Goal: Contribute content: Contribute content

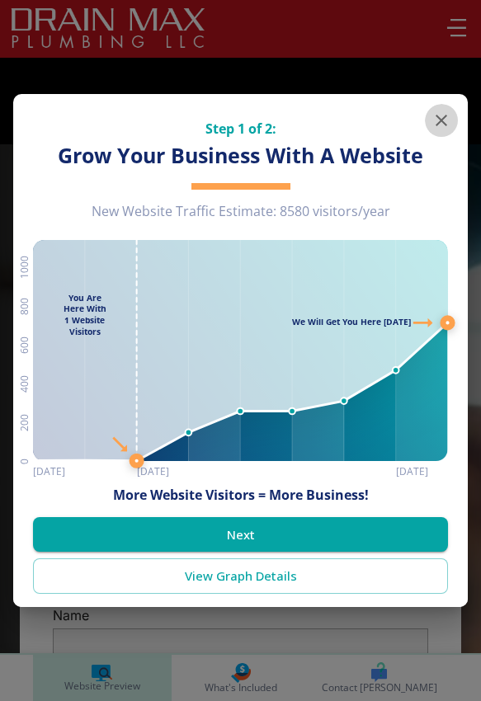
click at [449, 122] on icon "button" at bounding box center [442, 121] width 20 height 20
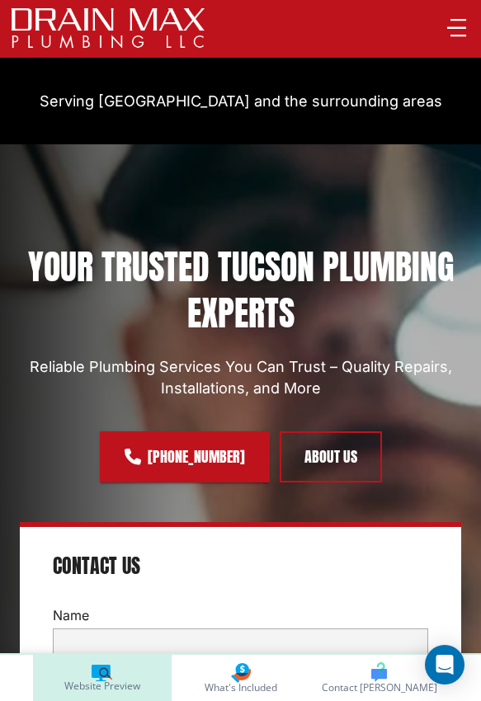
click at [465, 14] on button "button" at bounding box center [457, 28] width 32 height 32
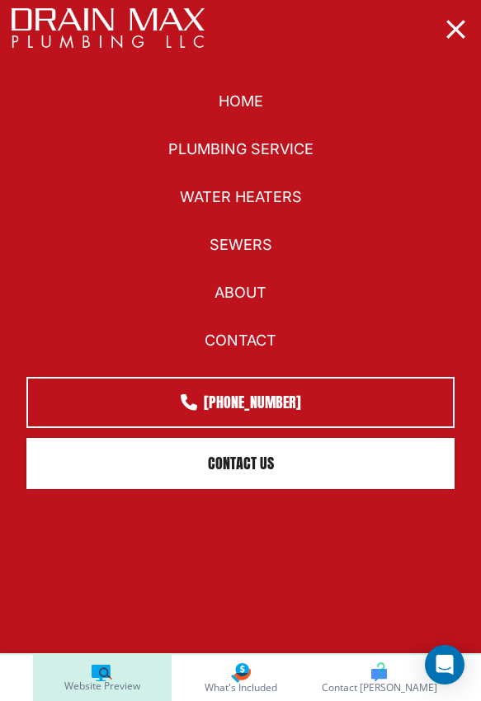
click at [460, 21] on icon "button" at bounding box center [456, 29] width 32 height 32
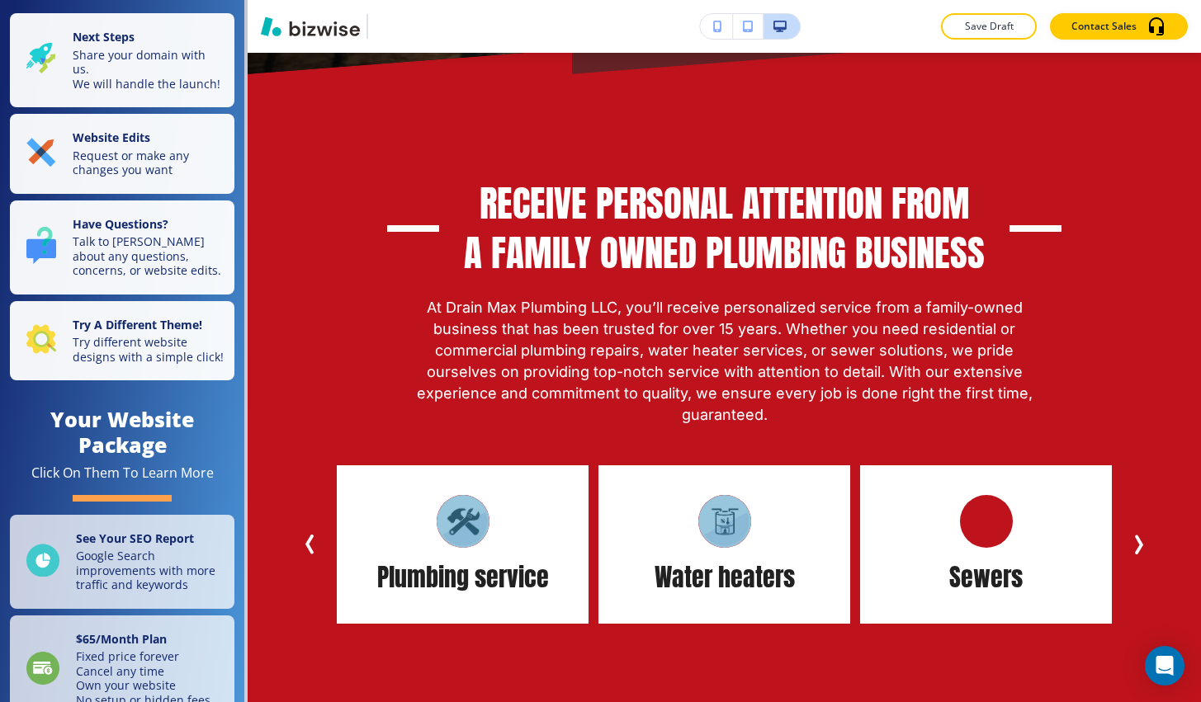
scroll to position [937, 0]
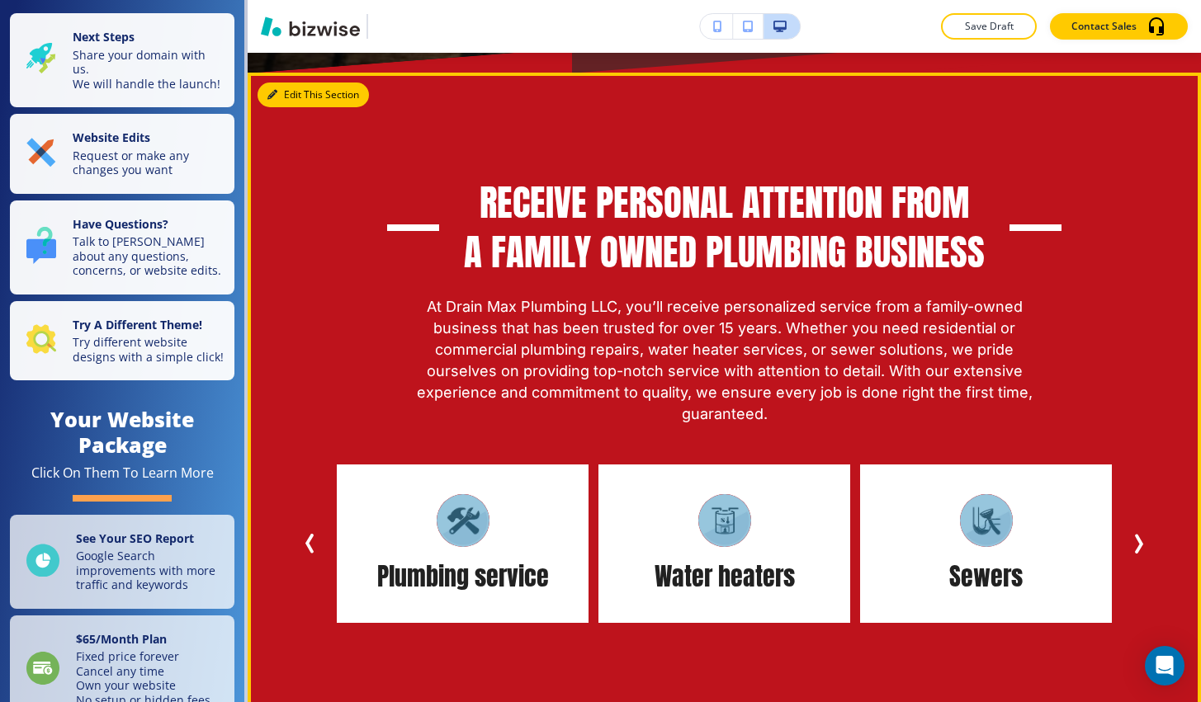
click at [294, 105] on button "Edit This Section" at bounding box center [312, 95] width 111 height 25
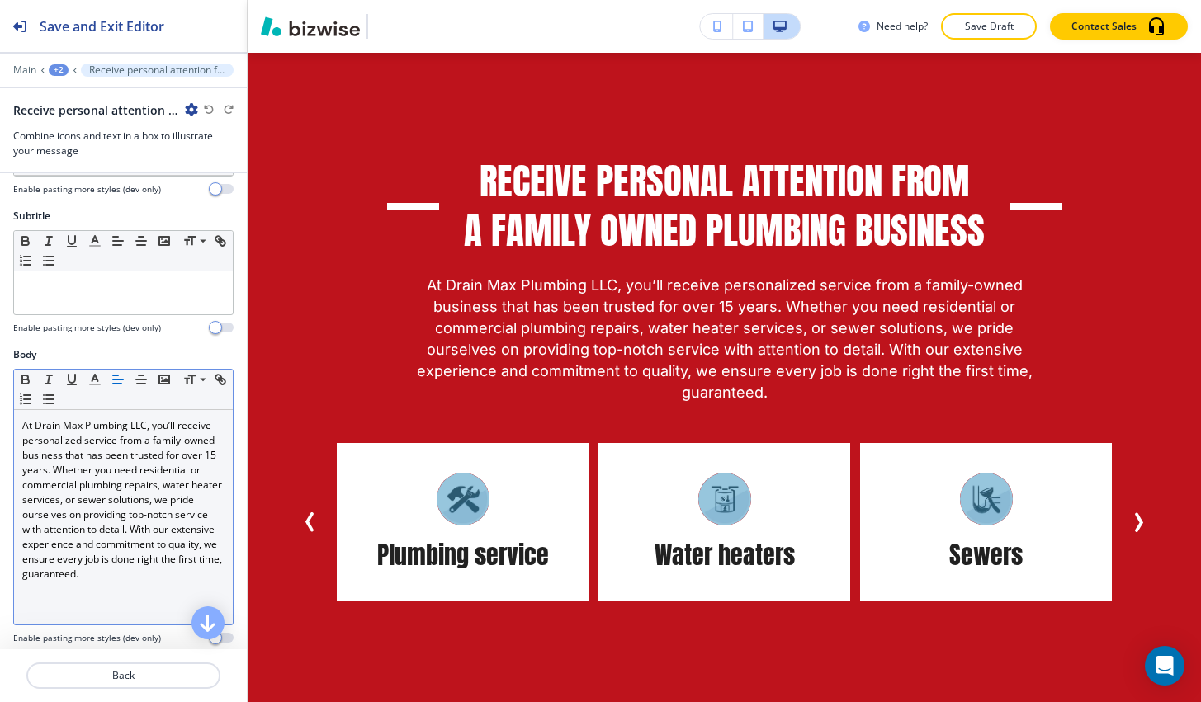
scroll to position [124, 0]
click at [215, 452] on p "At Drain Max Plumbing LLC, you’ll receive personalized service from a family-ow…" at bounding box center [123, 495] width 202 height 163
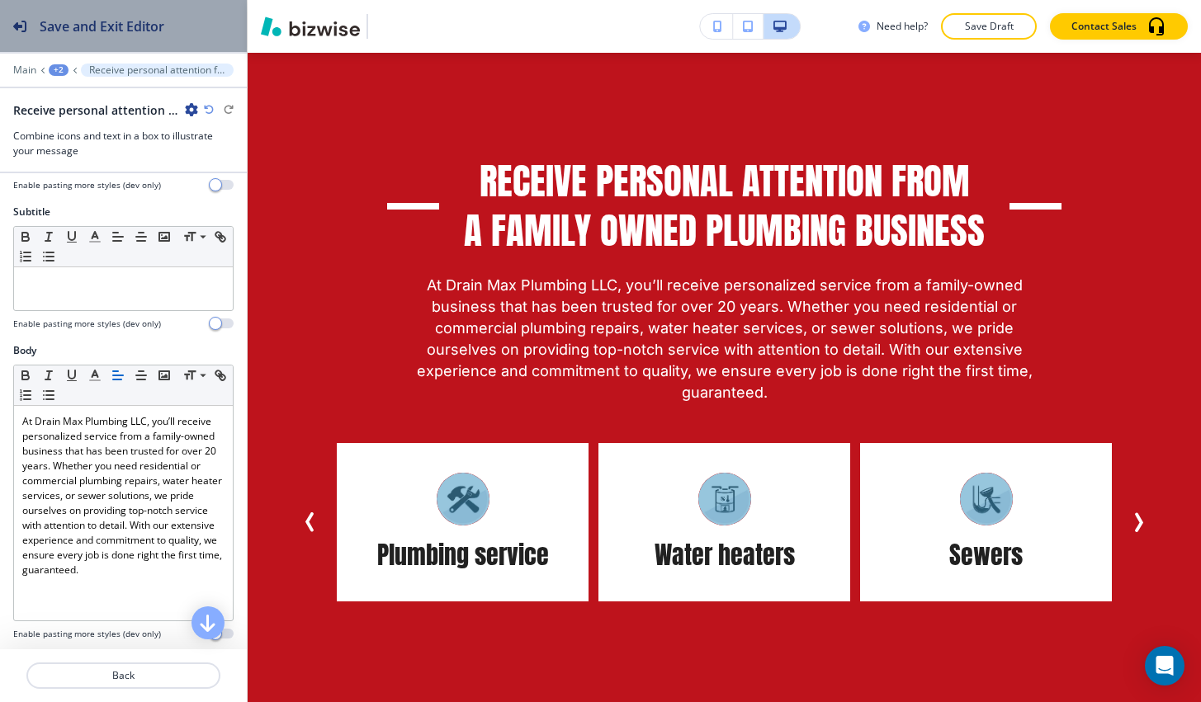
click at [196, 38] on button "Save and Exit Editor" at bounding box center [123, 26] width 247 height 52
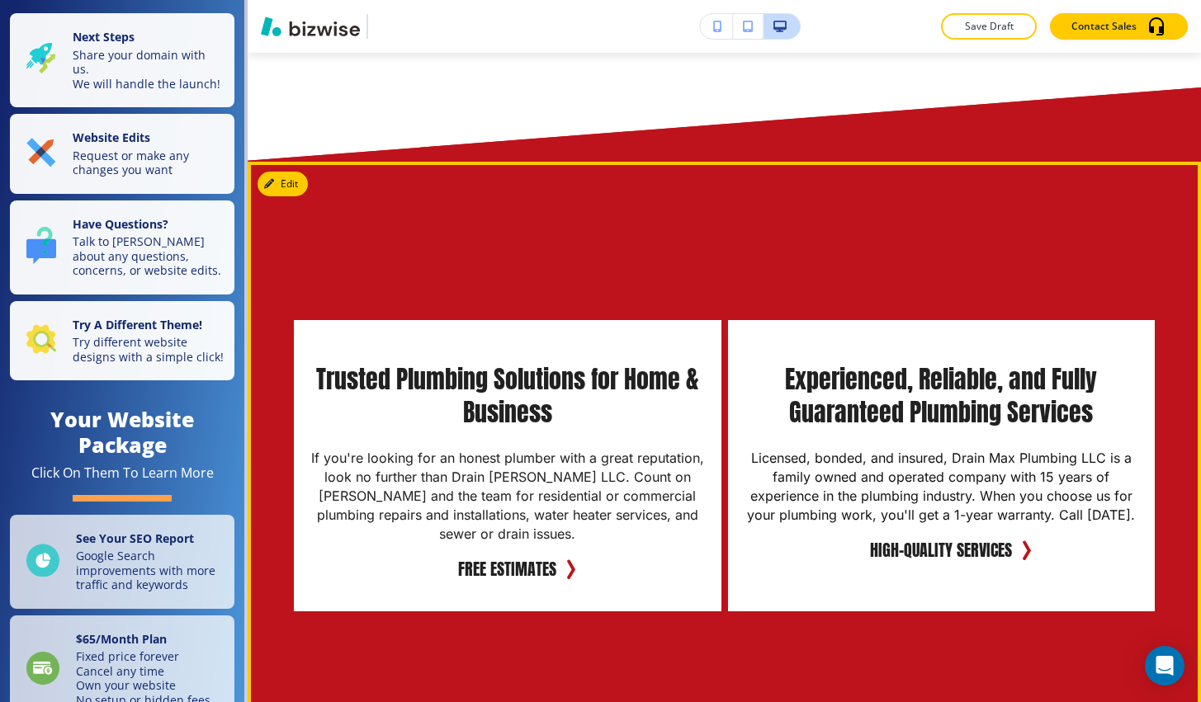
scroll to position [2714, 0]
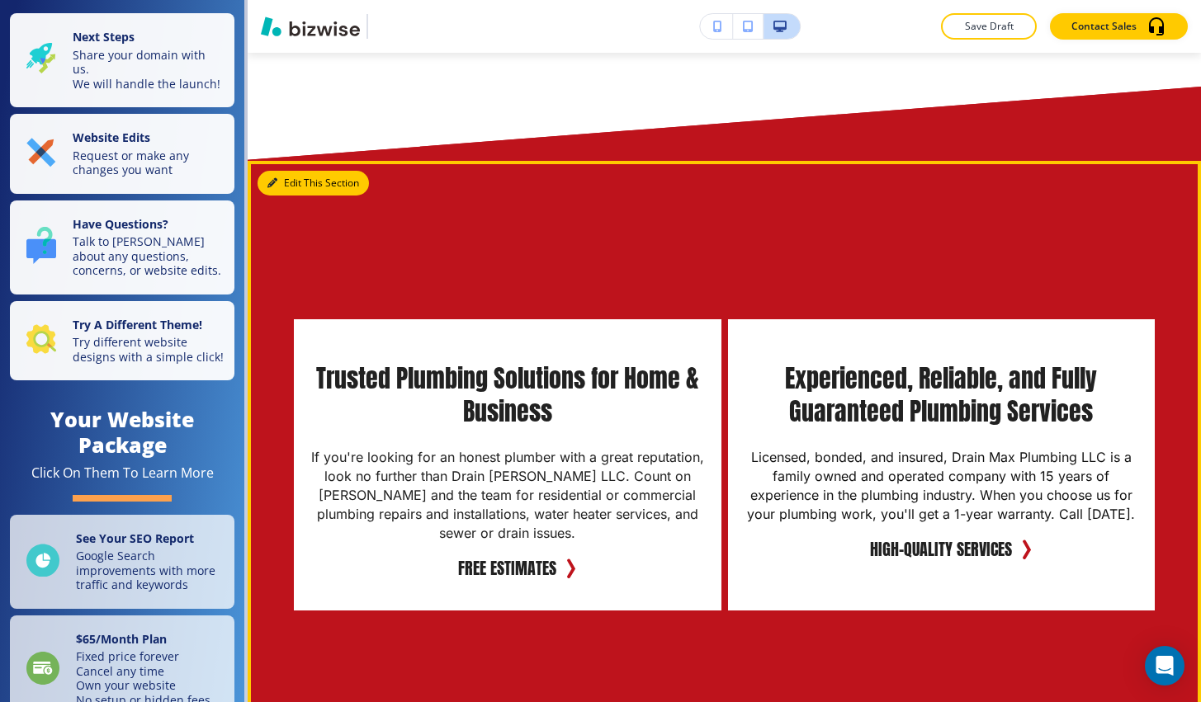
click at [297, 171] on button "Edit This Section" at bounding box center [312, 183] width 111 height 25
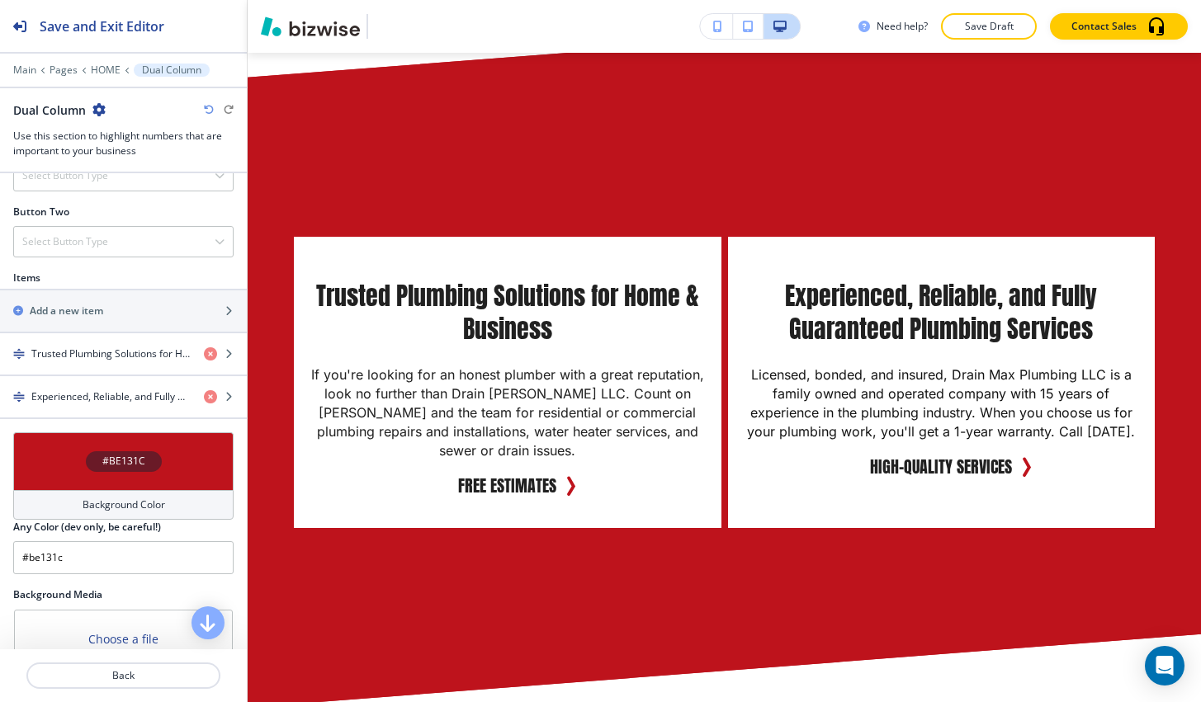
scroll to position [639, 0]
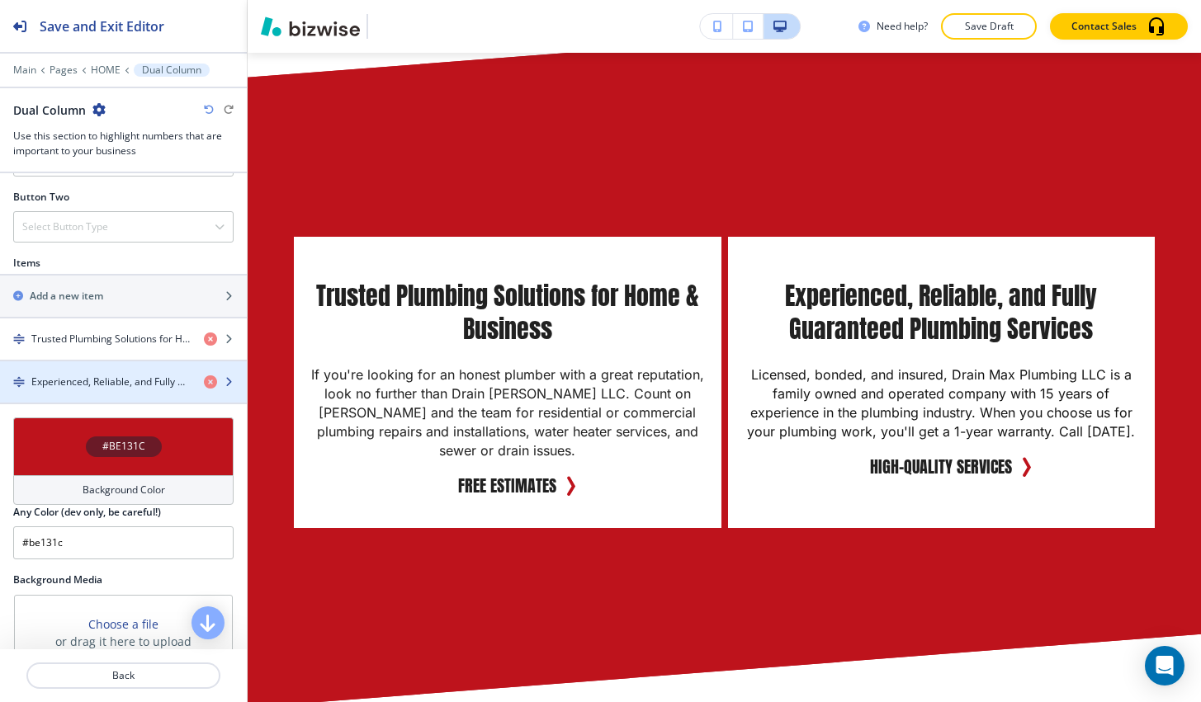
click at [111, 380] on h4 "Experienced, Reliable, and Fully Guaranteed Plumbing Services" at bounding box center [110, 382] width 159 height 15
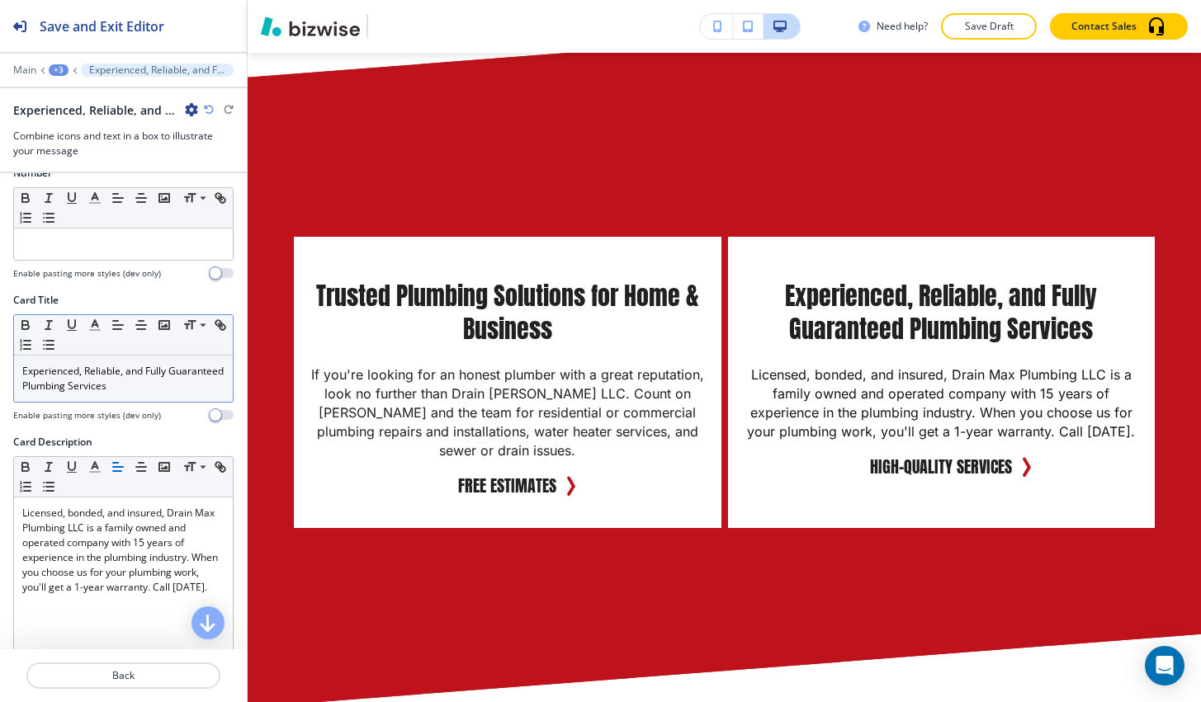
scroll to position [307, 0]
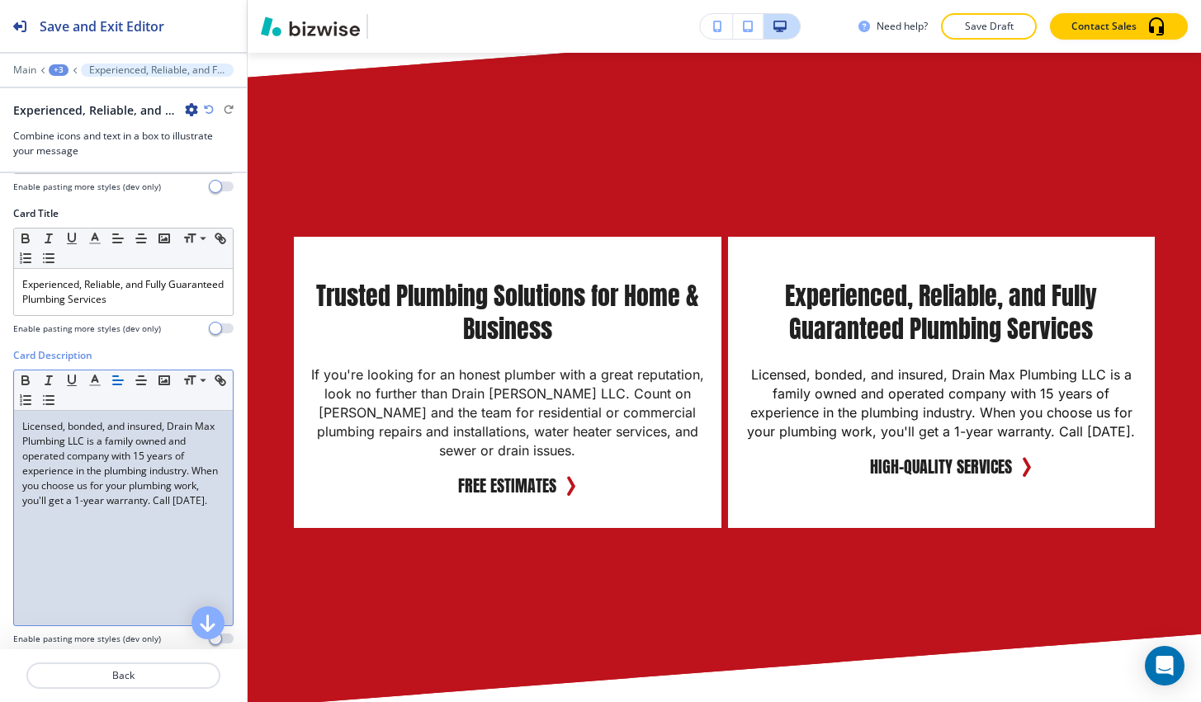
click at [143, 459] on span "Licensed, bonded, and insured, Drain Max Plumbing LLC is a family owned and ope…" at bounding box center [121, 463] width 198 height 88
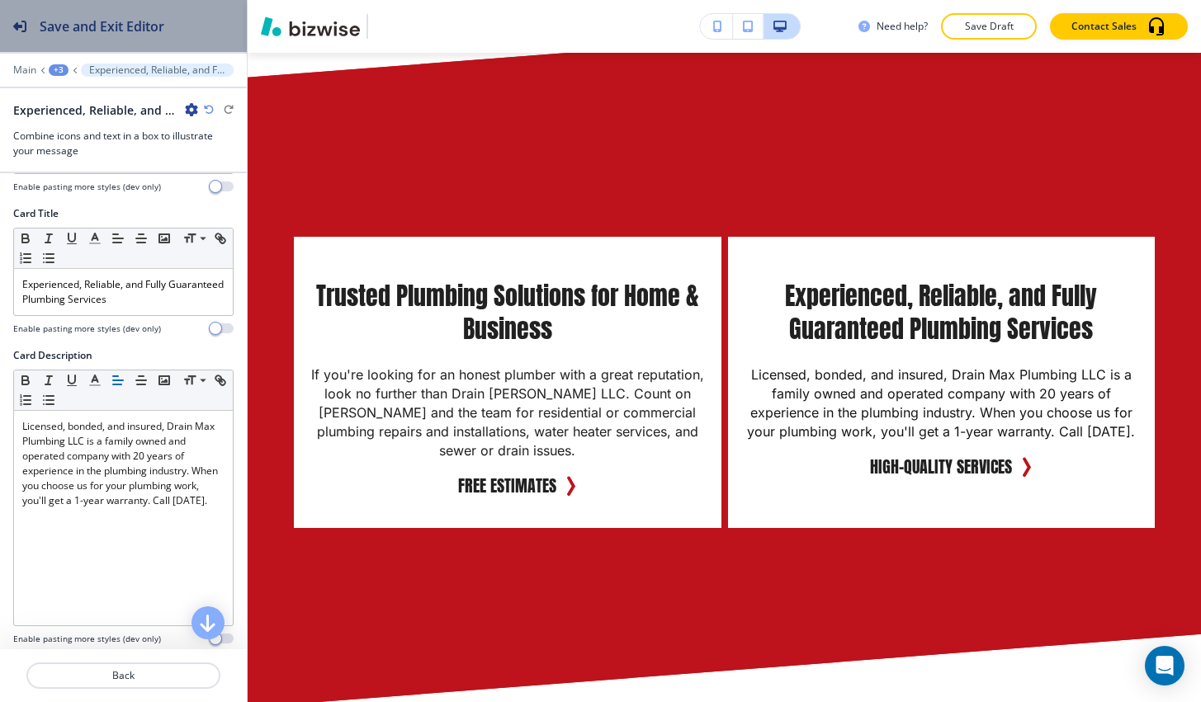
click at [163, 17] on h2 "Save and Exit Editor" at bounding box center [102, 27] width 125 height 20
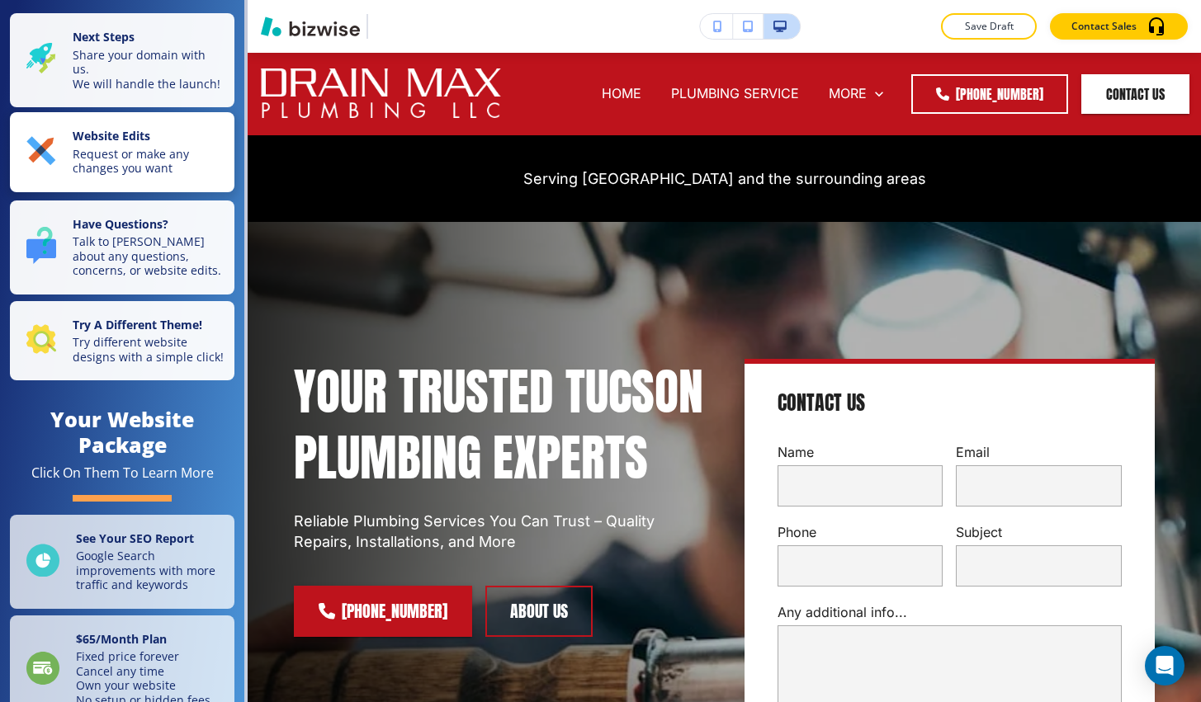
scroll to position [0, 0]
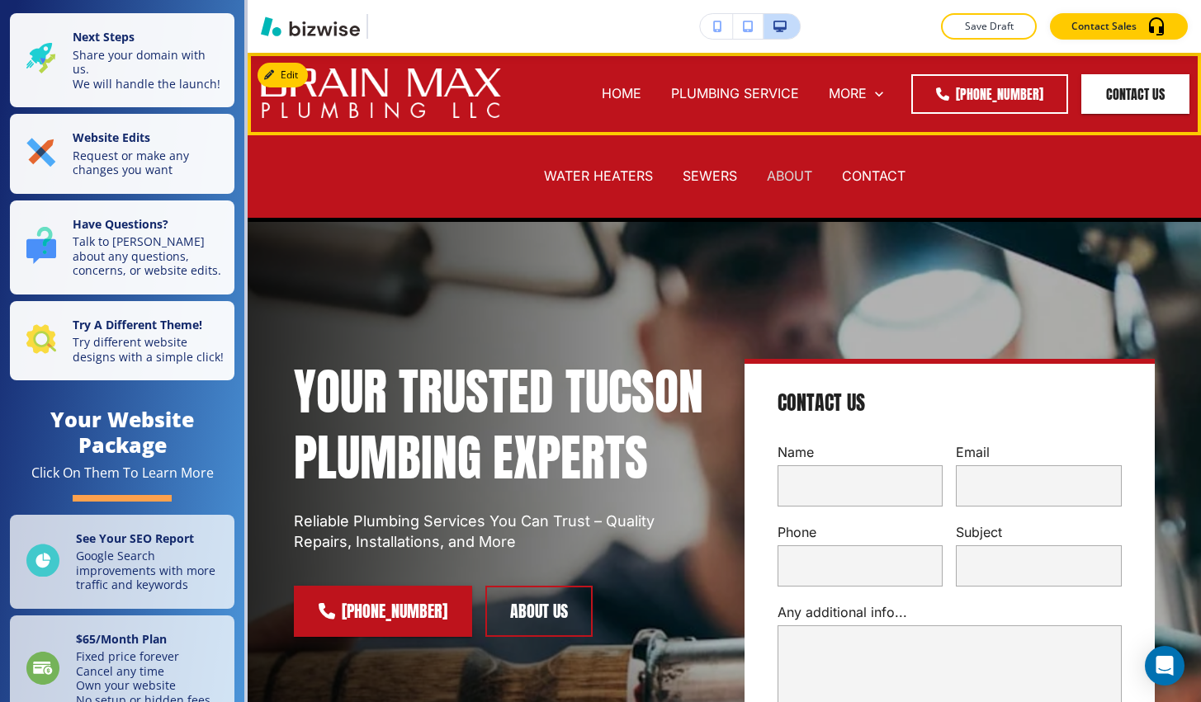
click at [480, 180] on p "ABOUT" at bounding box center [789, 176] width 45 height 19
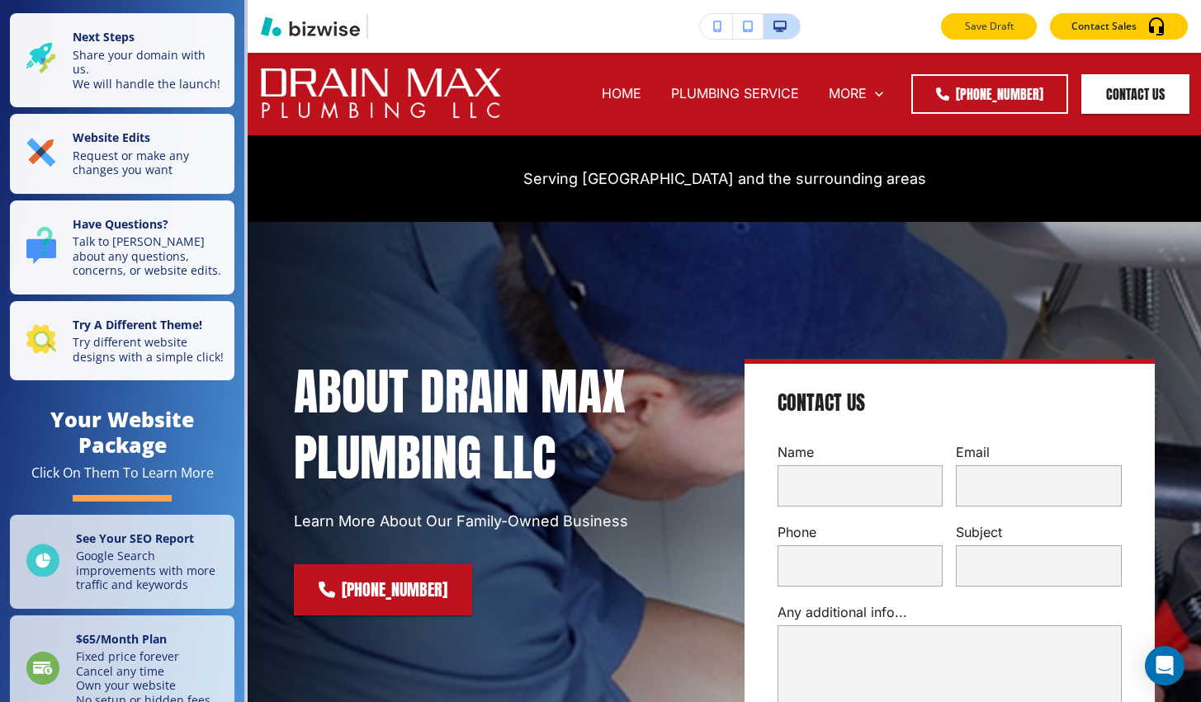
click at [480, 22] on p "Save Draft" at bounding box center [988, 26] width 53 height 15
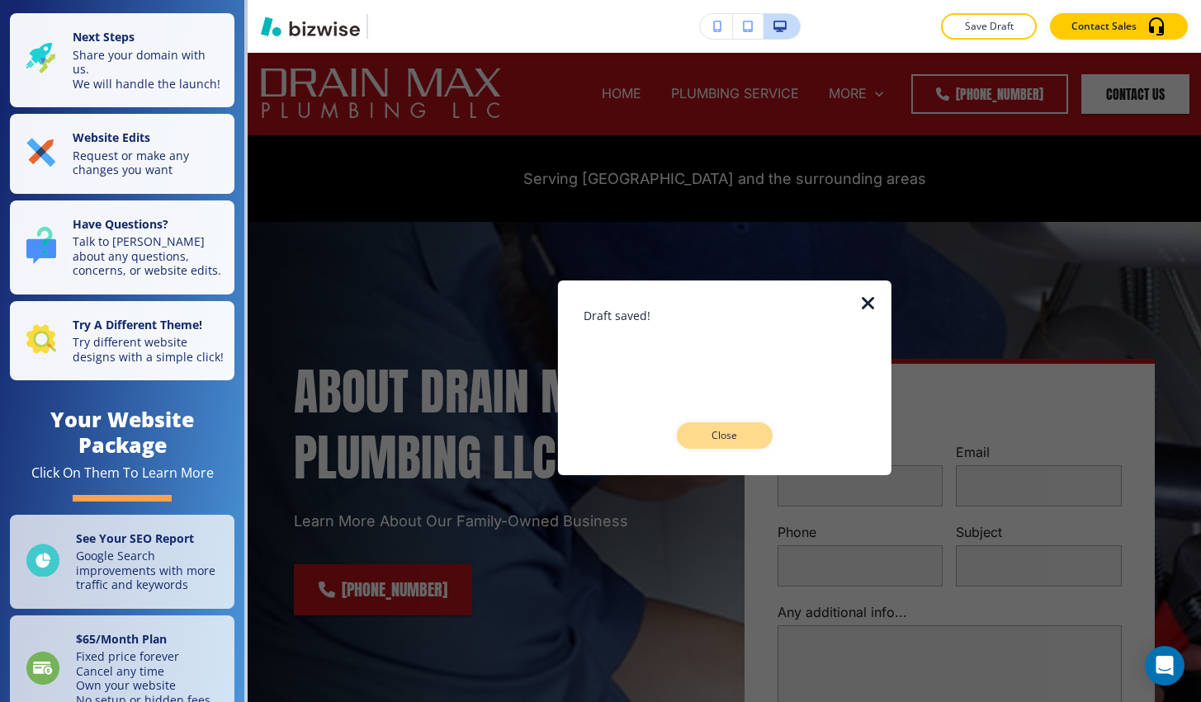
click at [480, 445] on button "Close" at bounding box center [725, 435] width 96 height 26
